Goal: Transaction & Acquisition: Purchase product/service

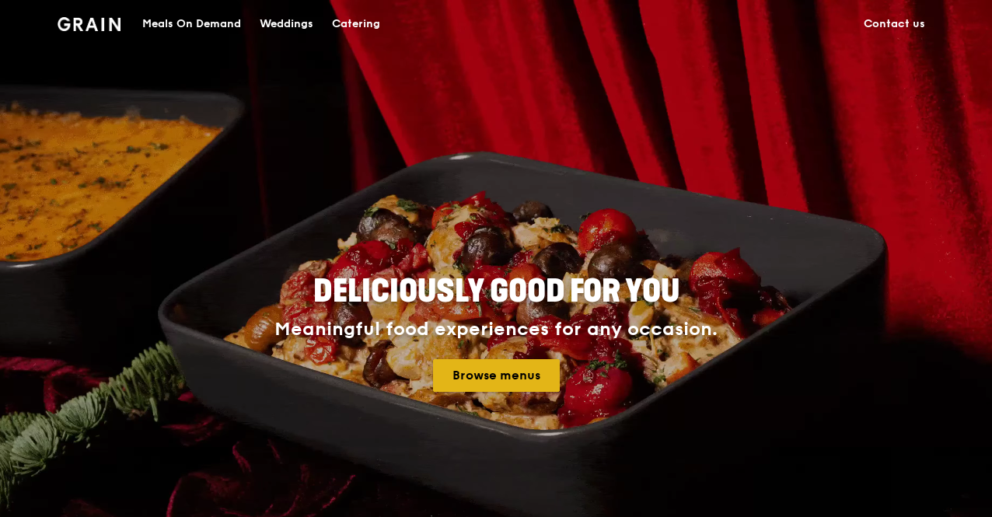
click at [516, 382] on link "Browse menus" at bounding box center [496, 375] width 127 height 33
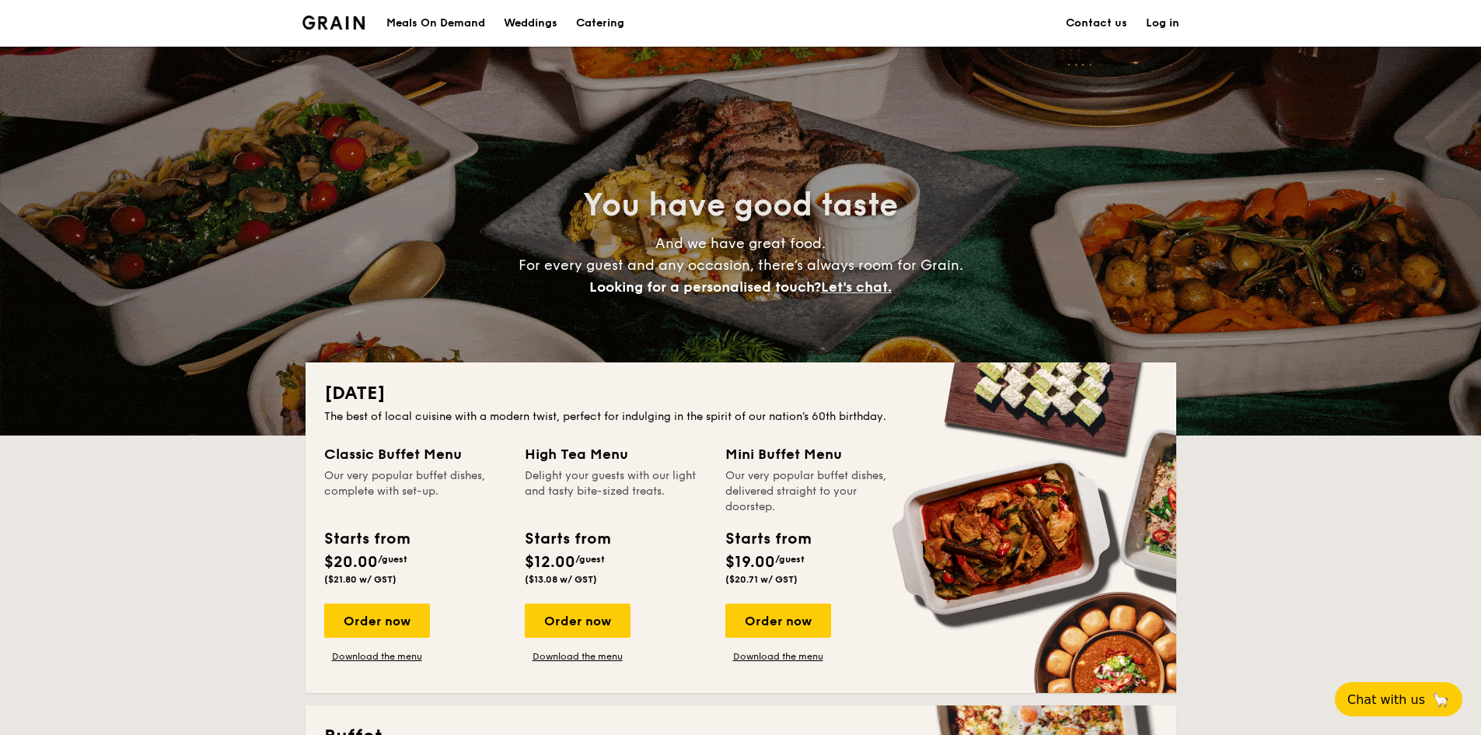
click at [443, 27] on div "Meals On Demand" at bounding box center [435, 23] width 99 height 47
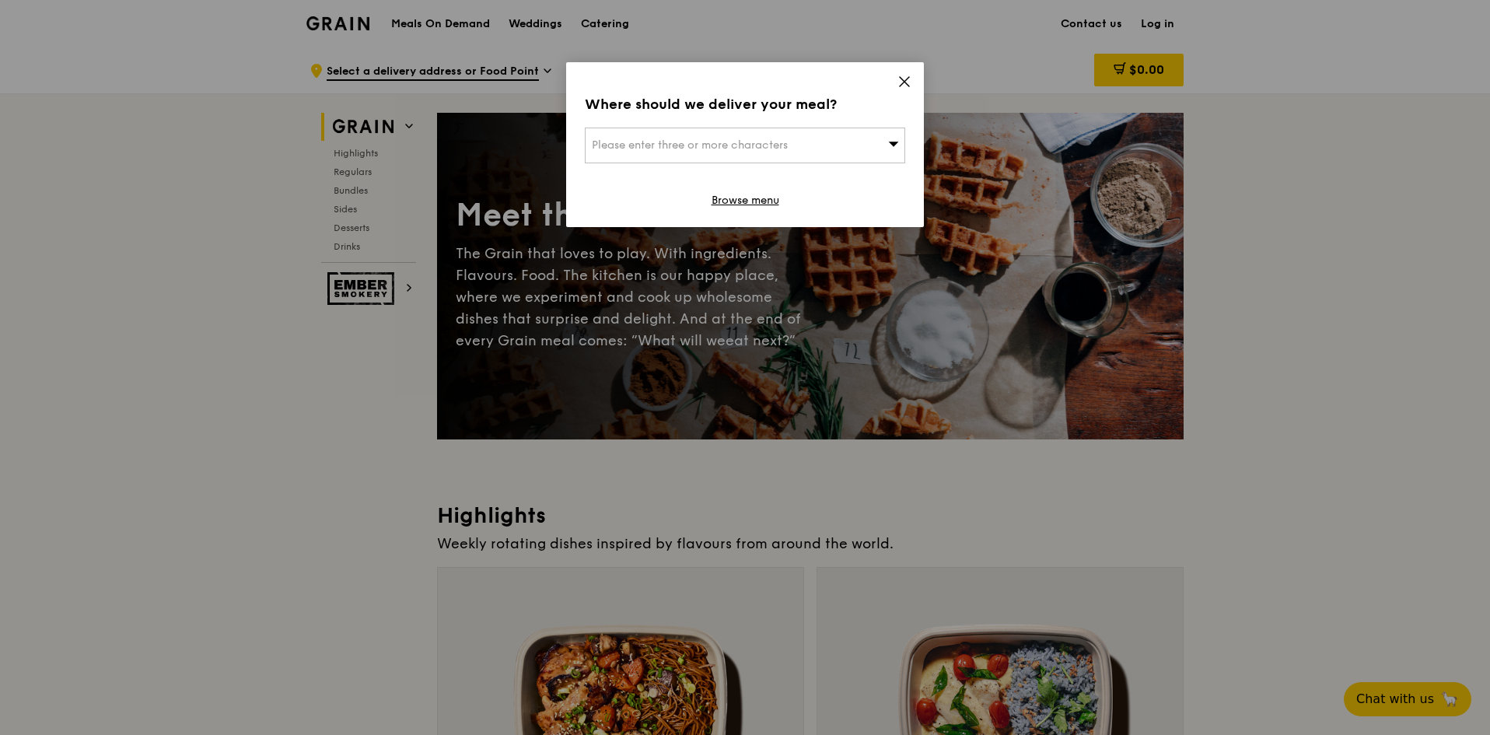
click at [886, 152] on div "Please enter three or more characters" at bounding box center [745, 146] width 320 height 36
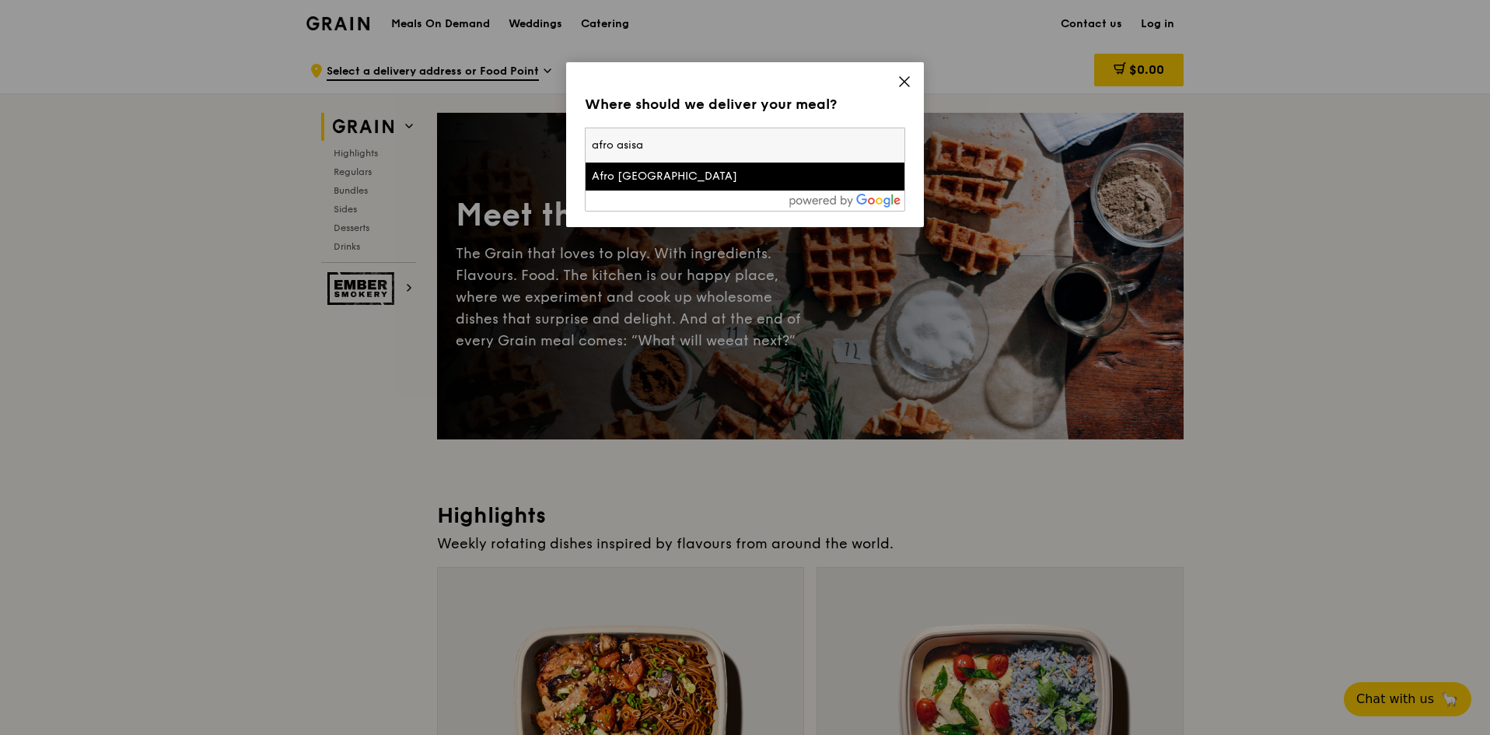
type input "afro asisa"
click at [751, 176] on div "Afro Asia Building" at bounding box center [707, 177] width 230 height 16
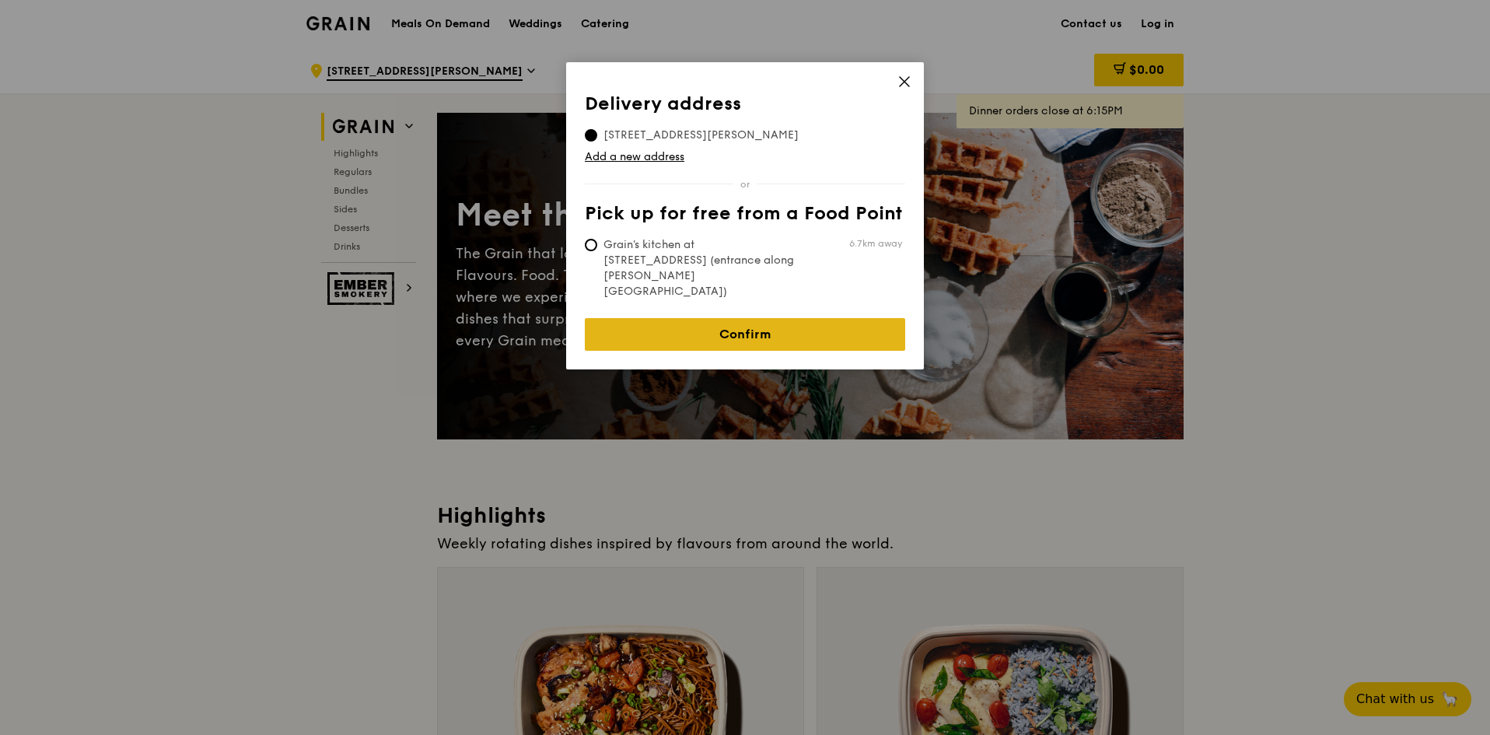
click at [763, 318] on link "Confirm" at bounding box center [745, 334] width 320 height 33
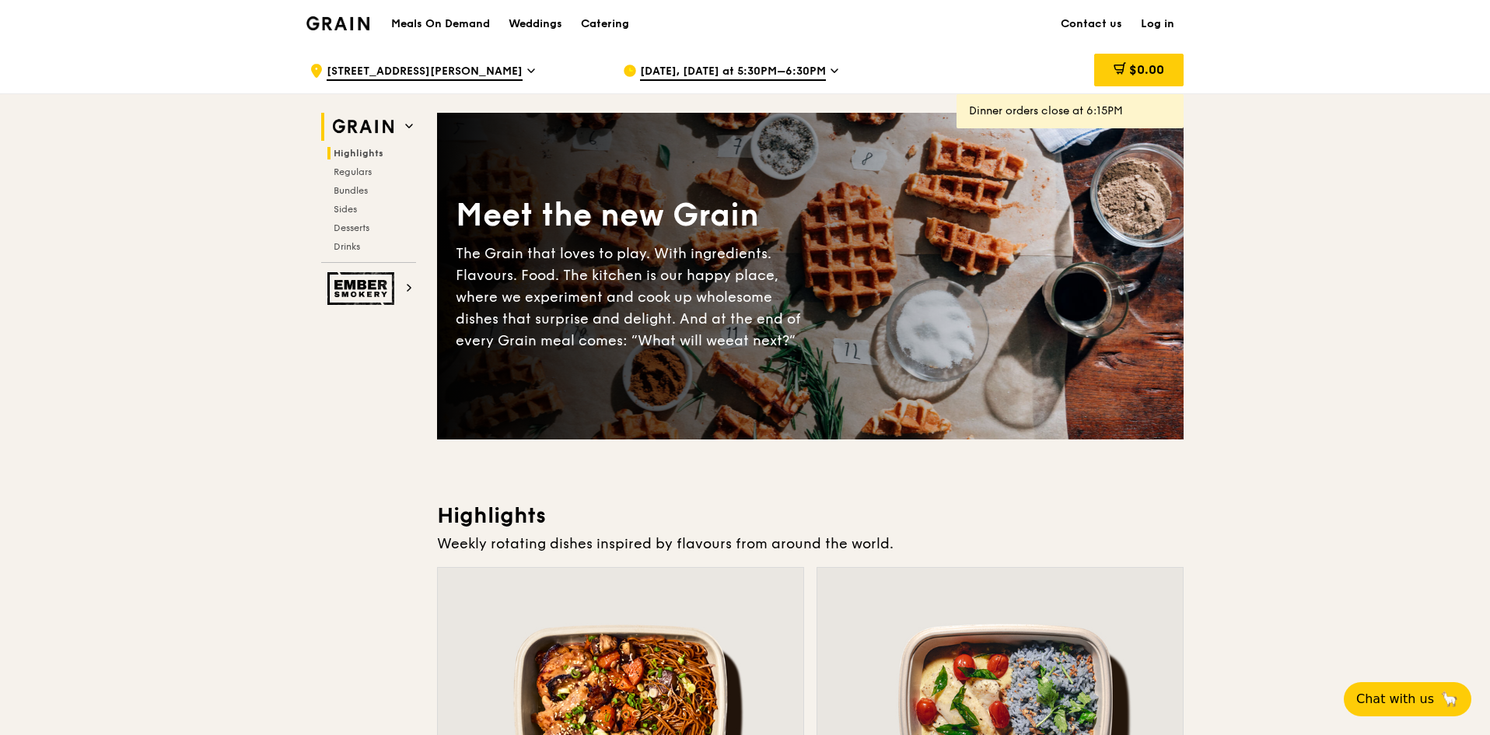
click at [353, 148] on span "Highlights" at bounding box center [359, 153] width 50 height 11
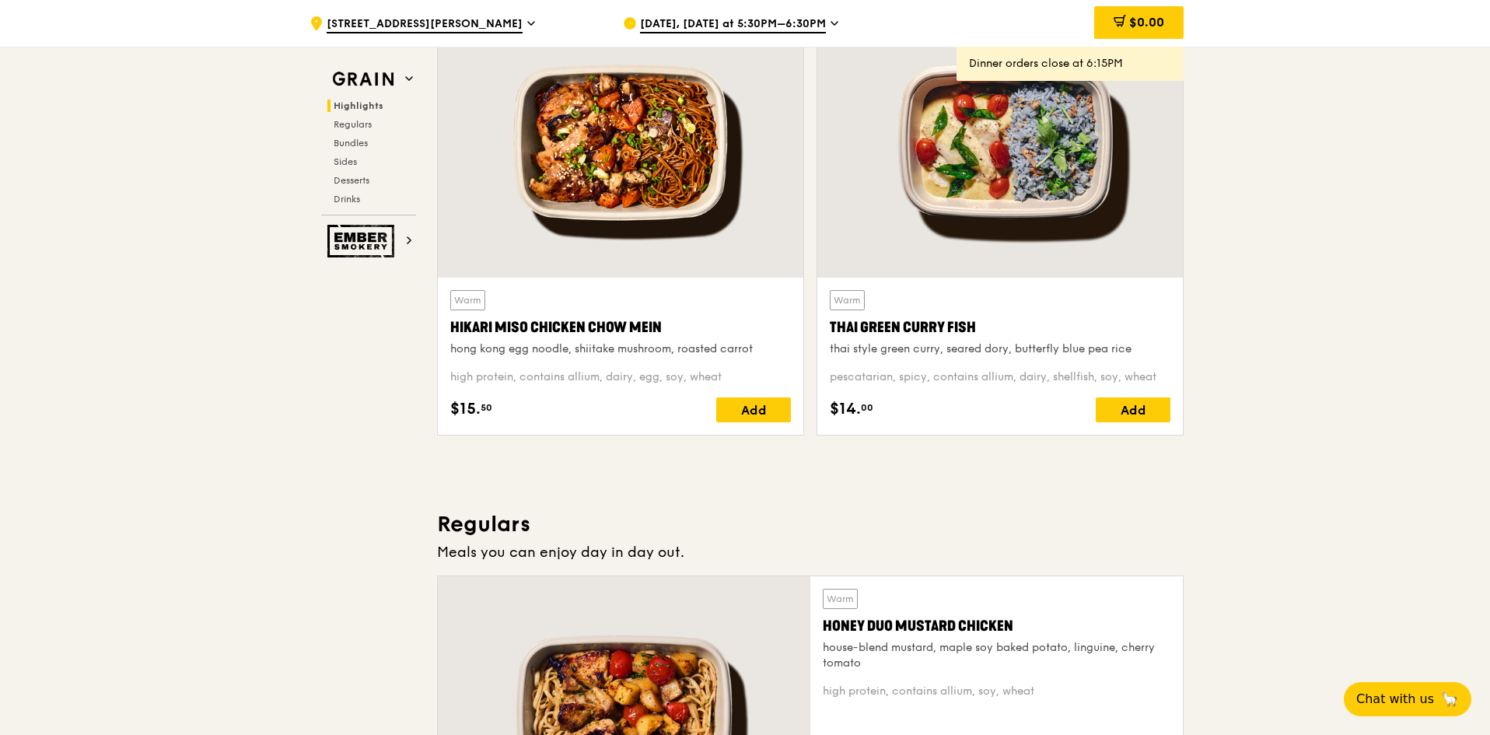
scroll to position [362, 0]
